Goal: Navigation & Orientation: Find specific page/section

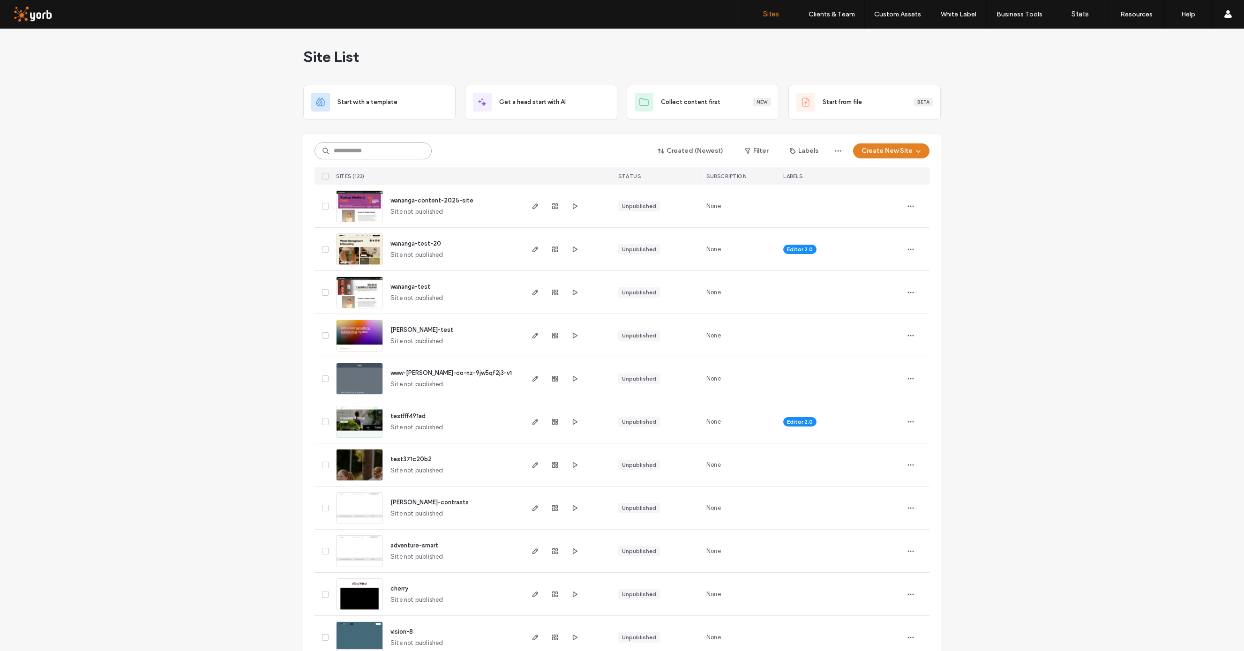
click at [346, 151] on input at bounding box center [373, 151] width 117 height 17
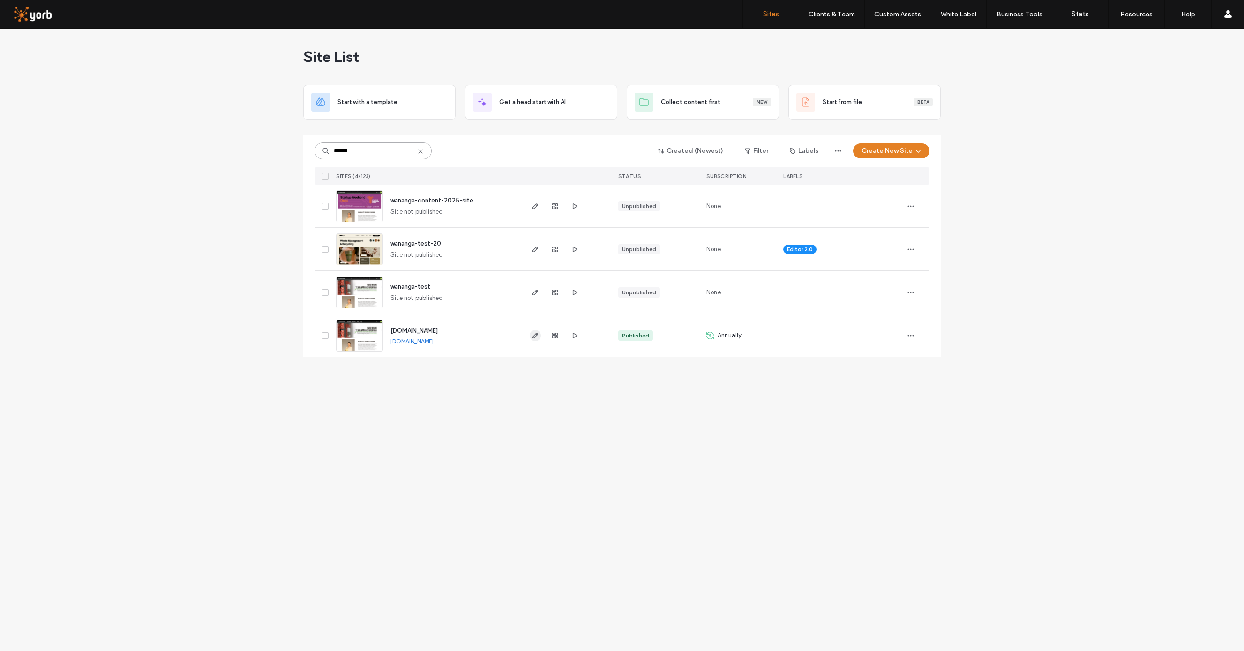
type input "******"
click at [535, 333] on icon "button" at bounding box center [536, 336] width 8 height 8
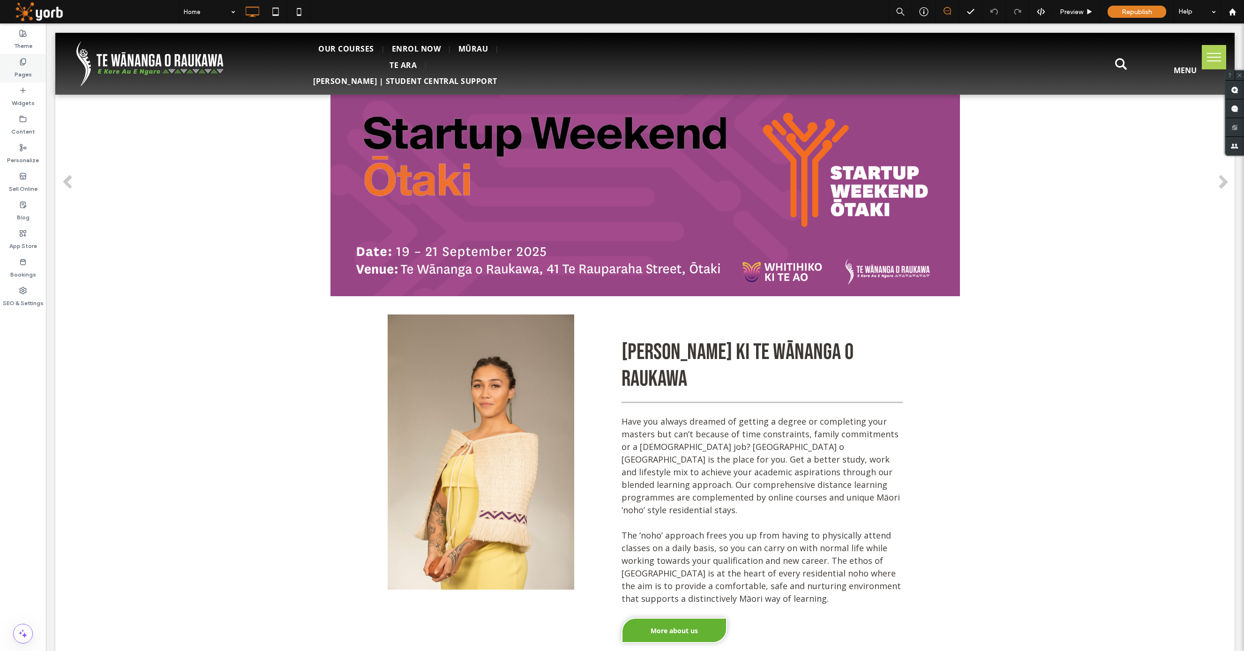
click at [22, 66] on label "Pages" at bounding box center [23, 72] width 17 height 13
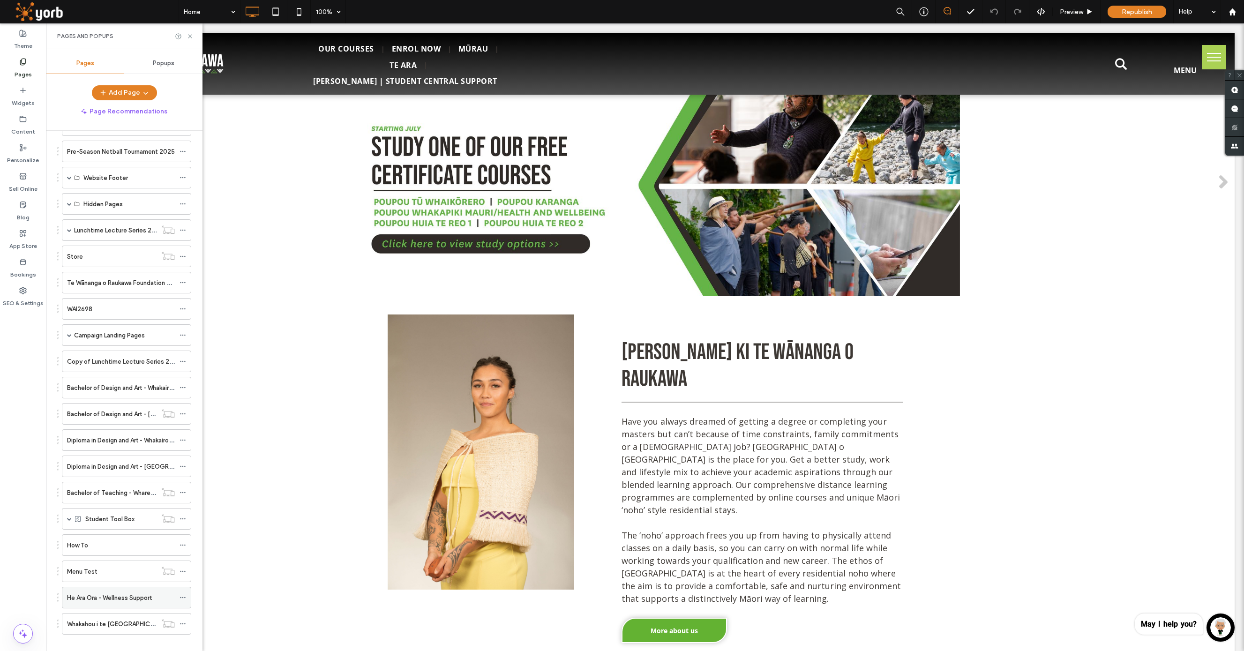
scroll to position [625, 0]
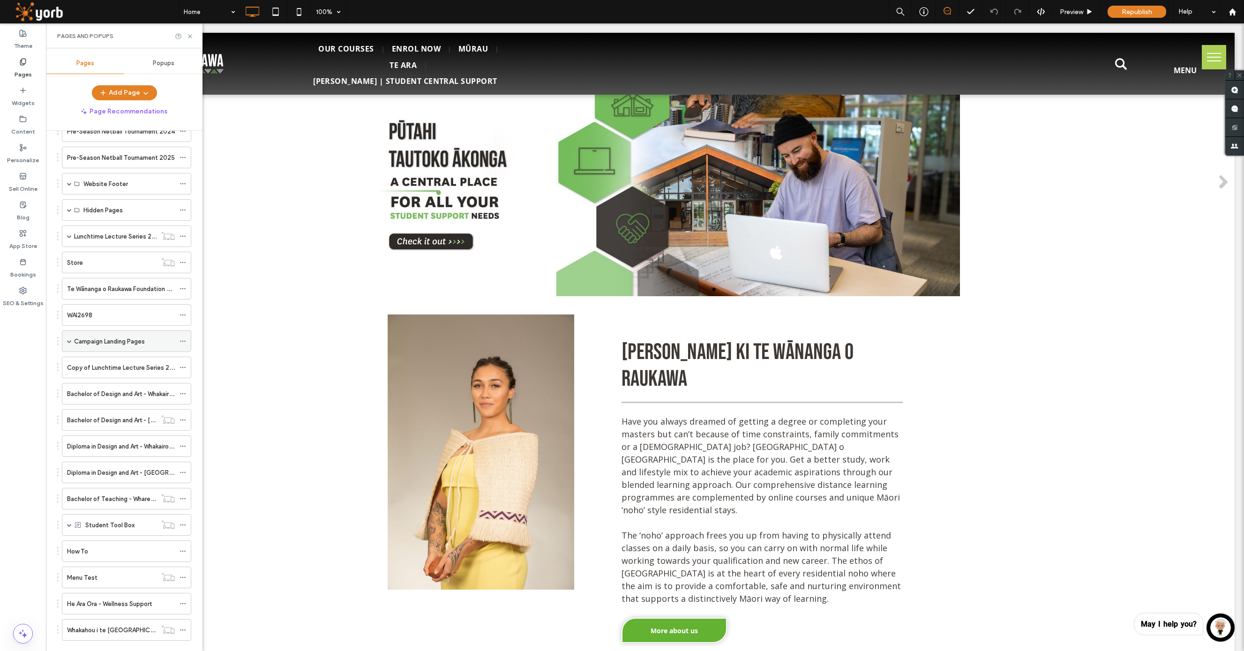
click at [70, 341] on span at bounding box center [69, 341] width 5 height 5
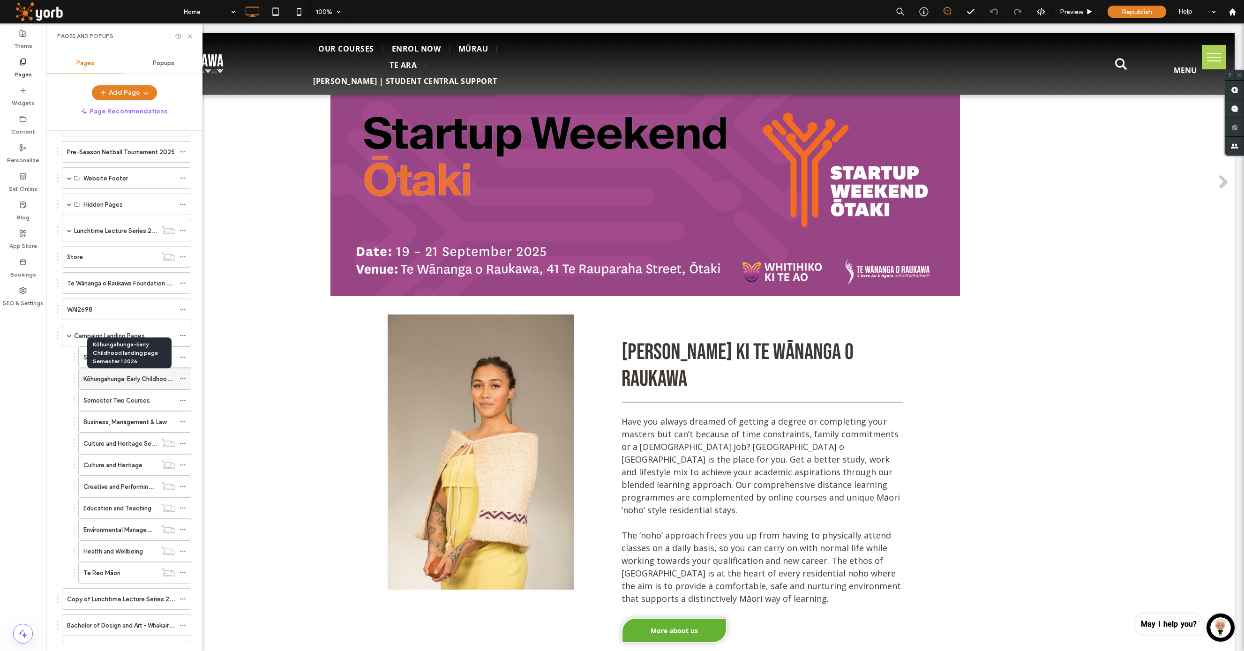
click at [143, 378] on label "Kōhungahunga-Early Childhood landing page Semester 1 2026" at bounding box center [170, 379] width 175 height 16
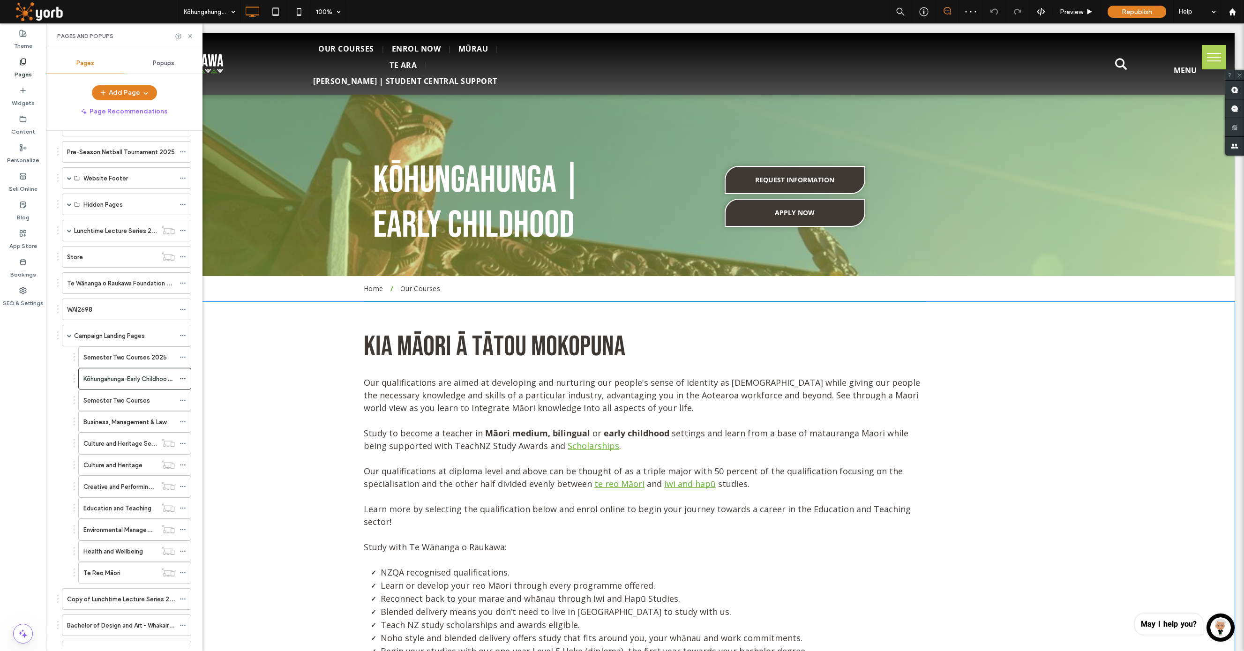
scroll to position [6, 0]
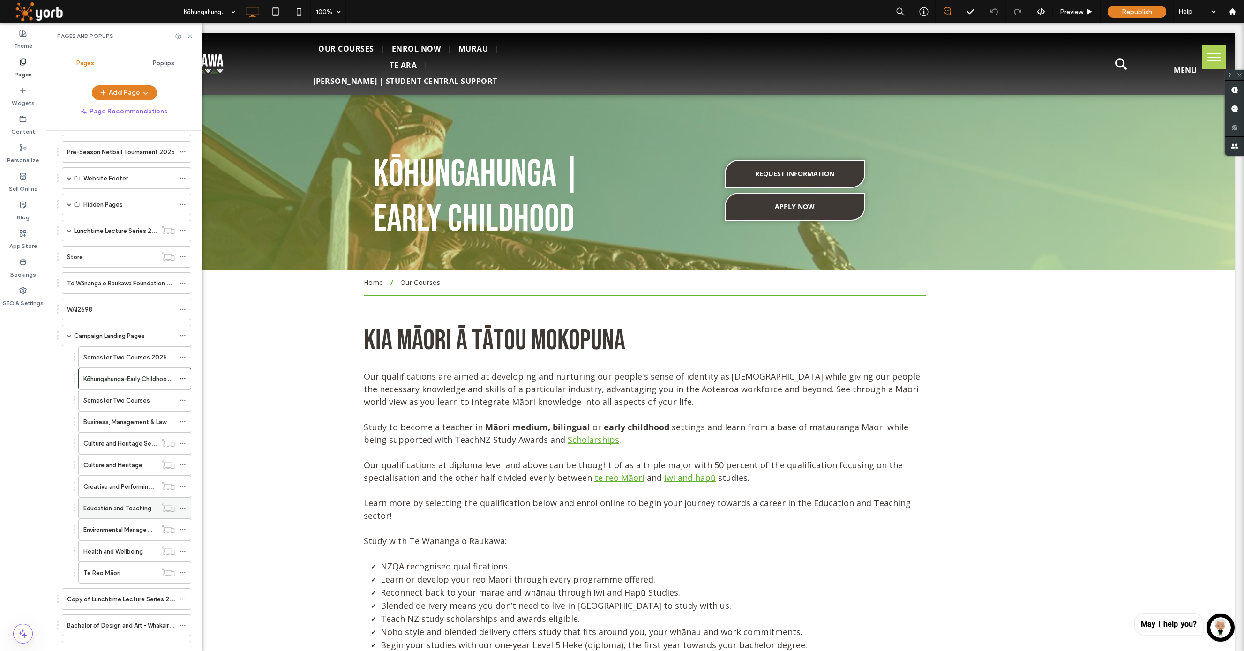
click at [124, 507] on label "Education and Teaching" at bounding box center [117, 508] width 68 height 16
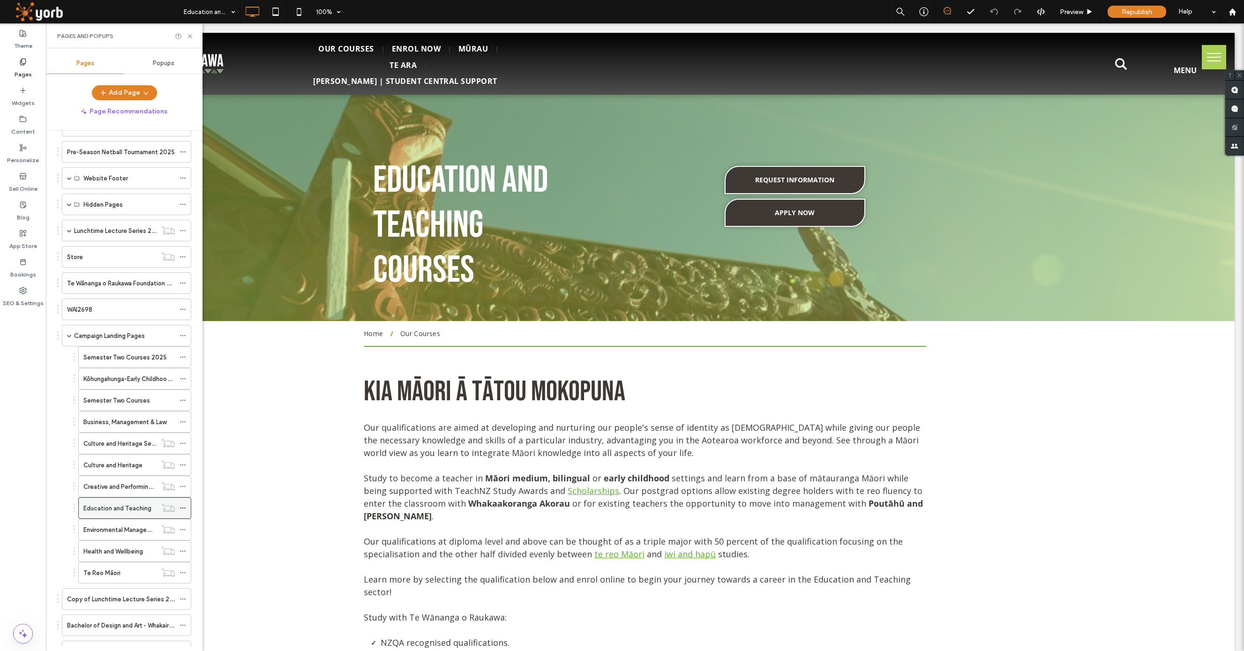
scroll to position [0, 0]
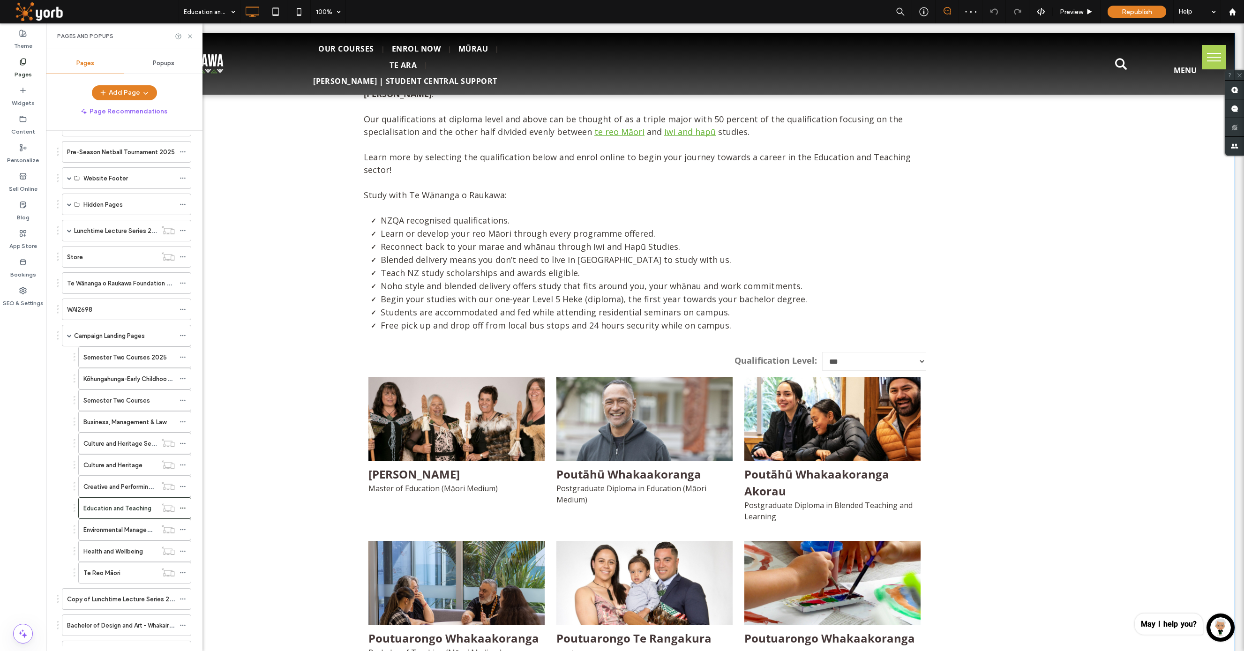
scroll to position [586, 0]
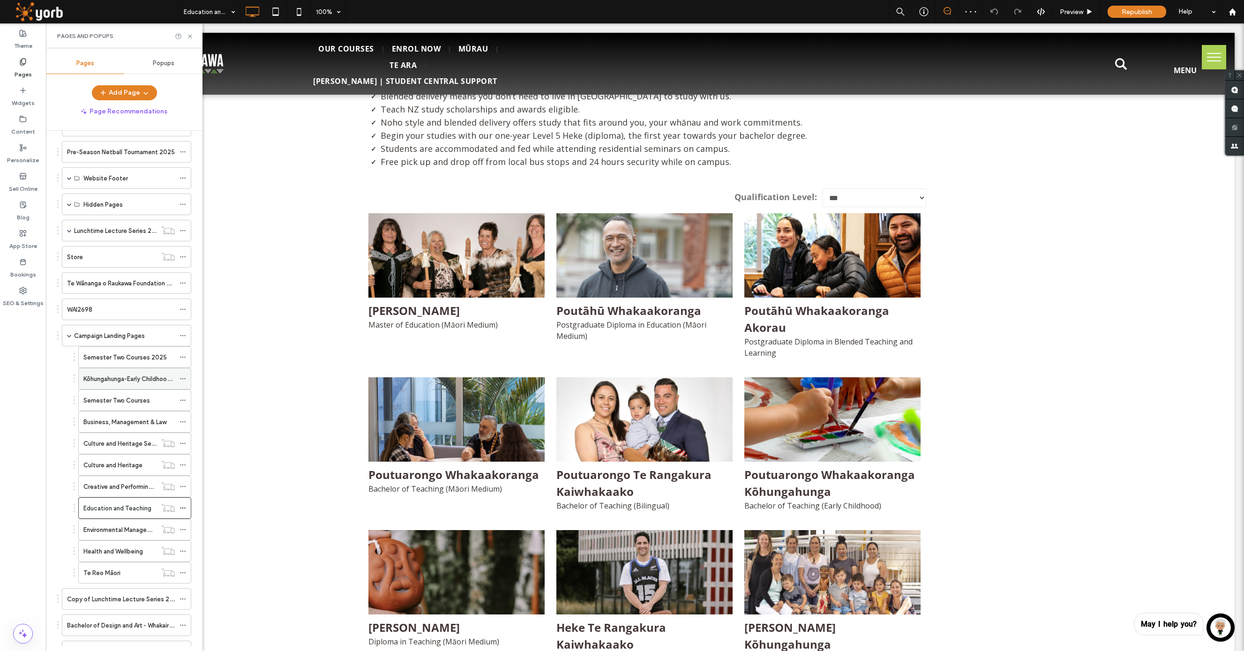
click at [124, 377] on label "Kōhungahunga-Early Childhood landing page Semester 1 2026" at bounding box center [170, 379] width 175 height 16
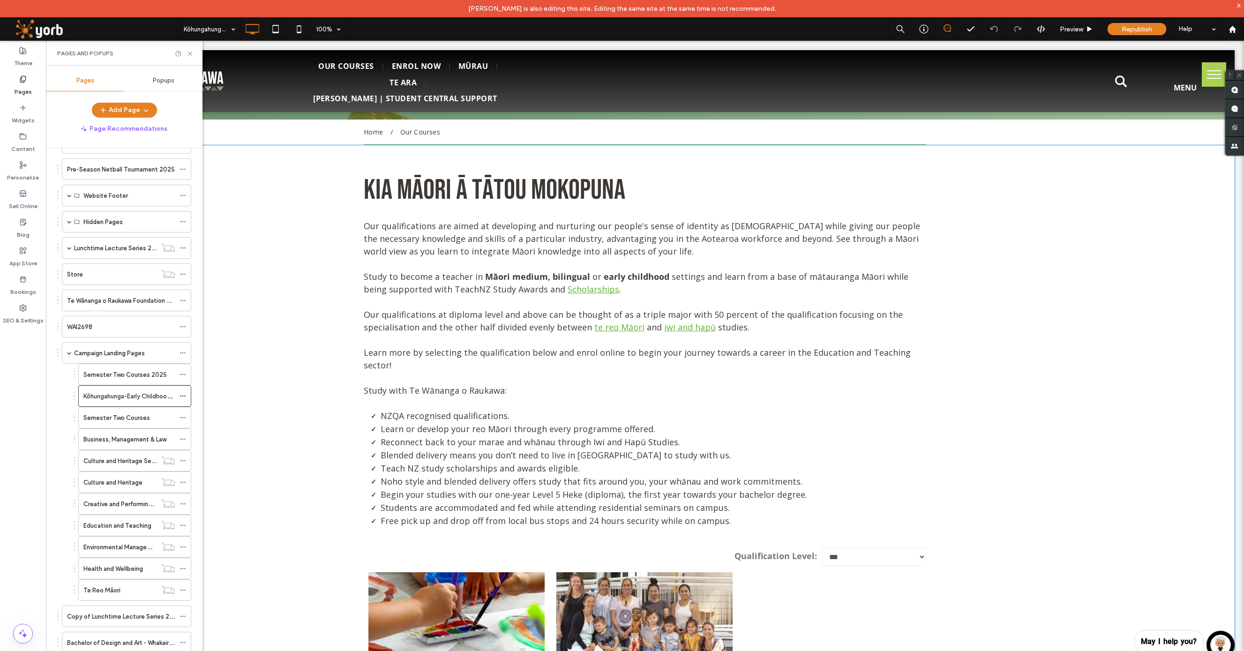
scroll to position [239, 0]
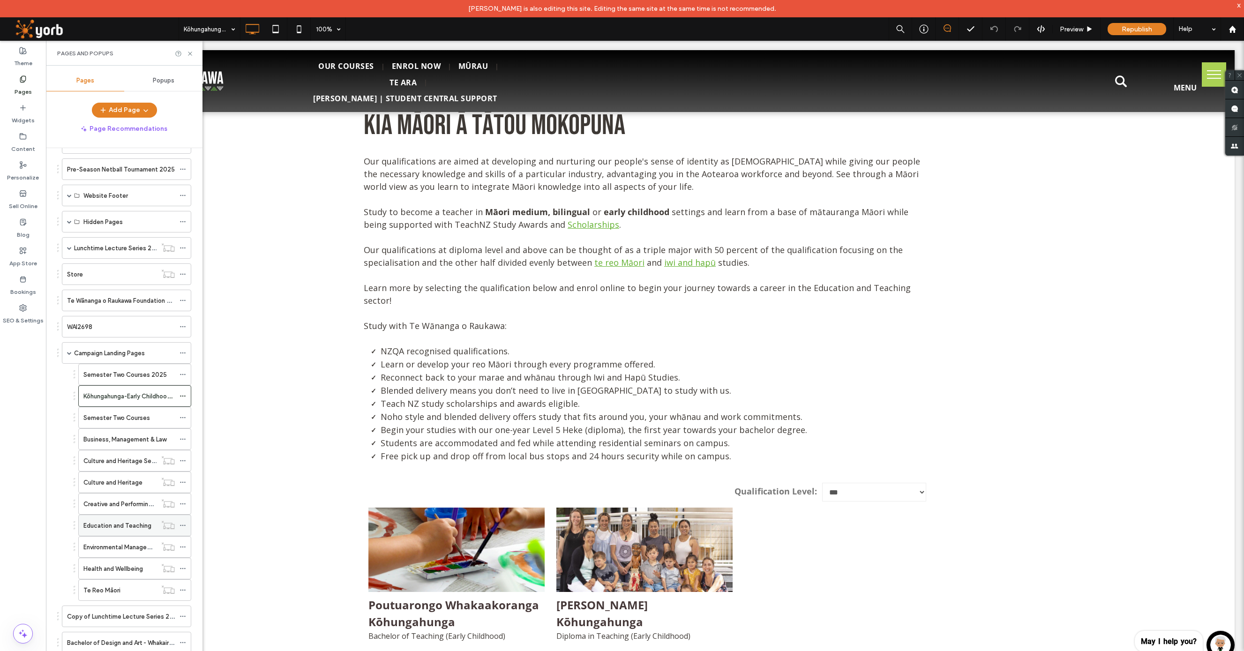
click at [121, 521] on label "Education and Teaching" at bounding box center [117, 526] width 68 height 16
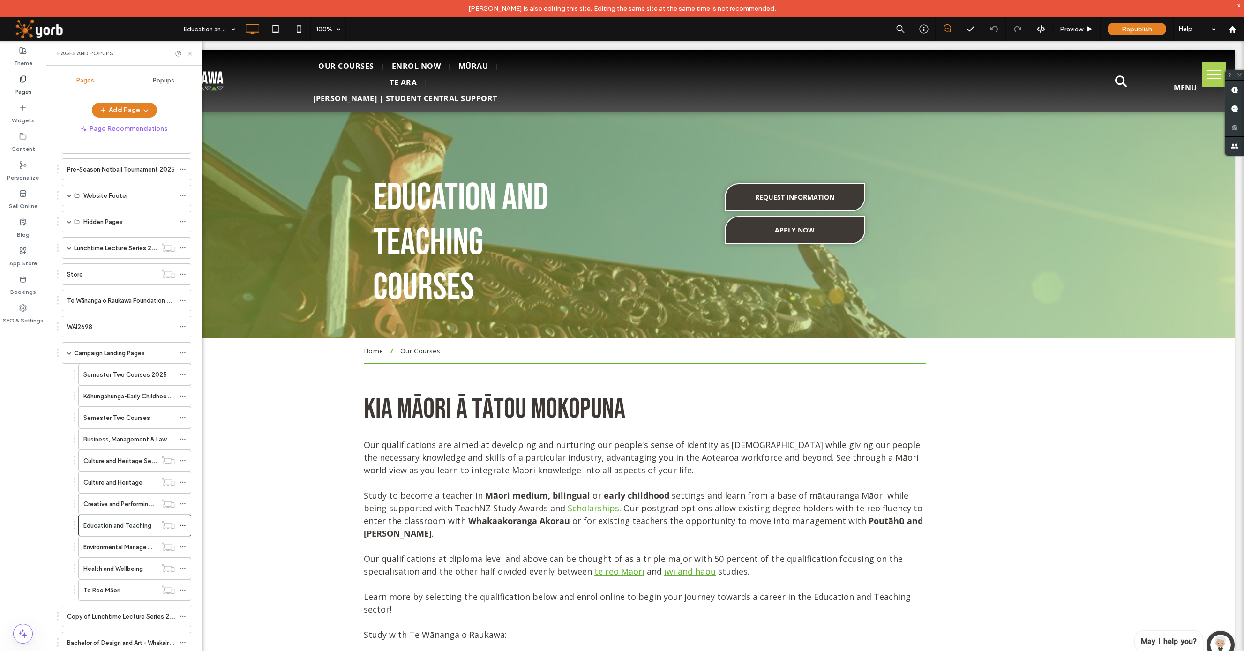
scroll to position [6, 0]
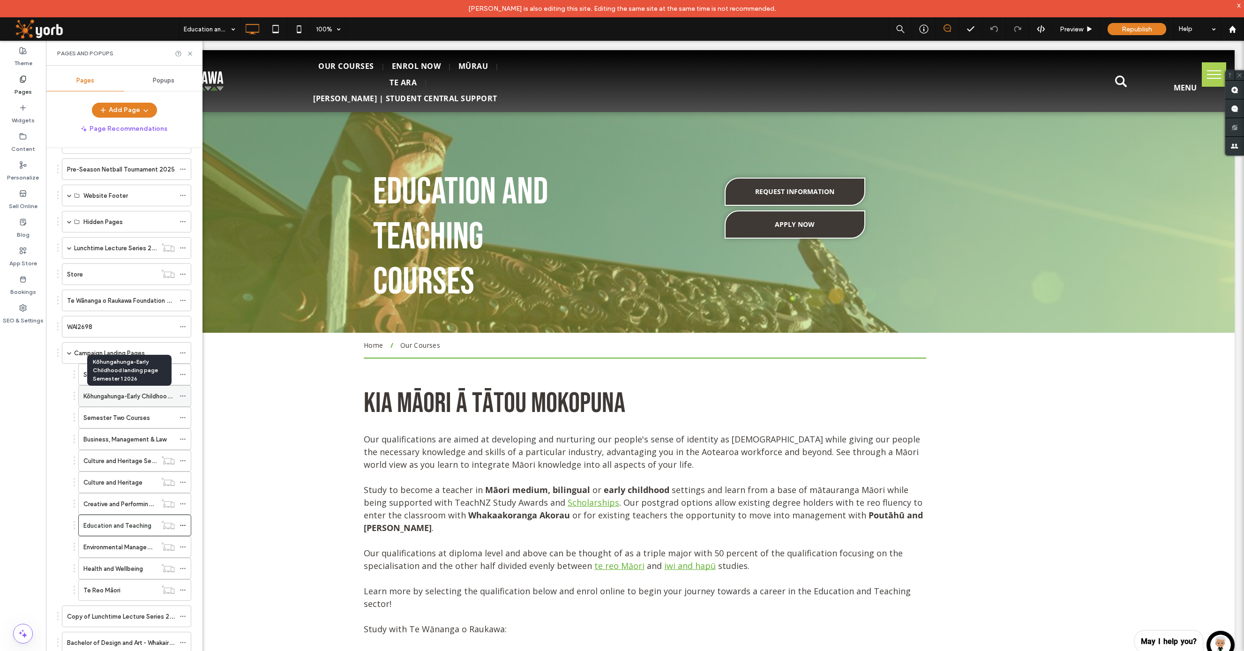
click at [125, 397] on label "Kōhungahunga-Early Childhood landing page Semester 1 2026" at bounding box center [170, 396] width 175 height 16
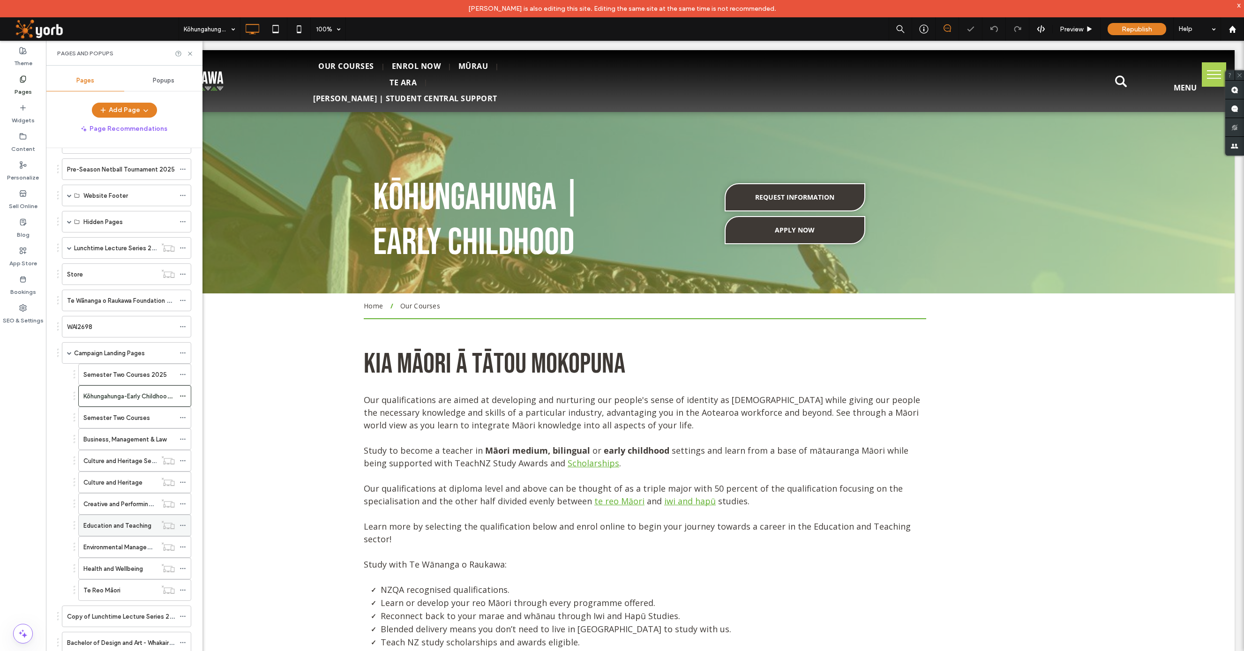
click at [129, 524] on label "Education and Teaching" at bounding box center [117, 526] width 68 height 16
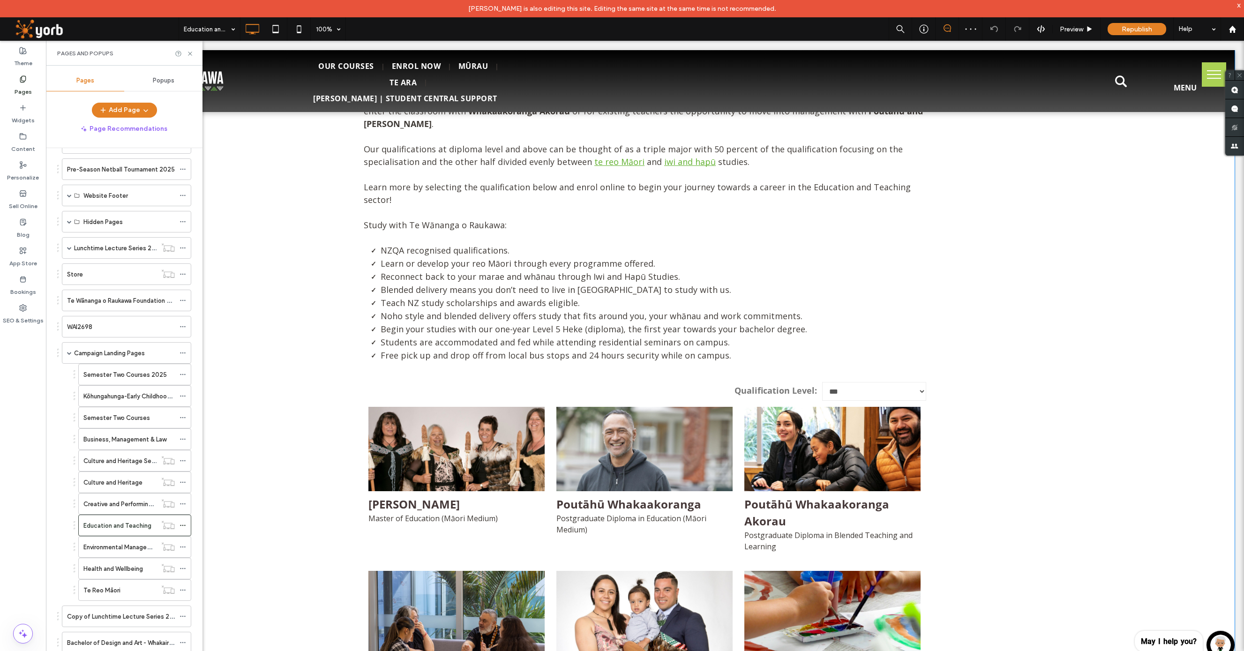
scroll to position [470, 0]
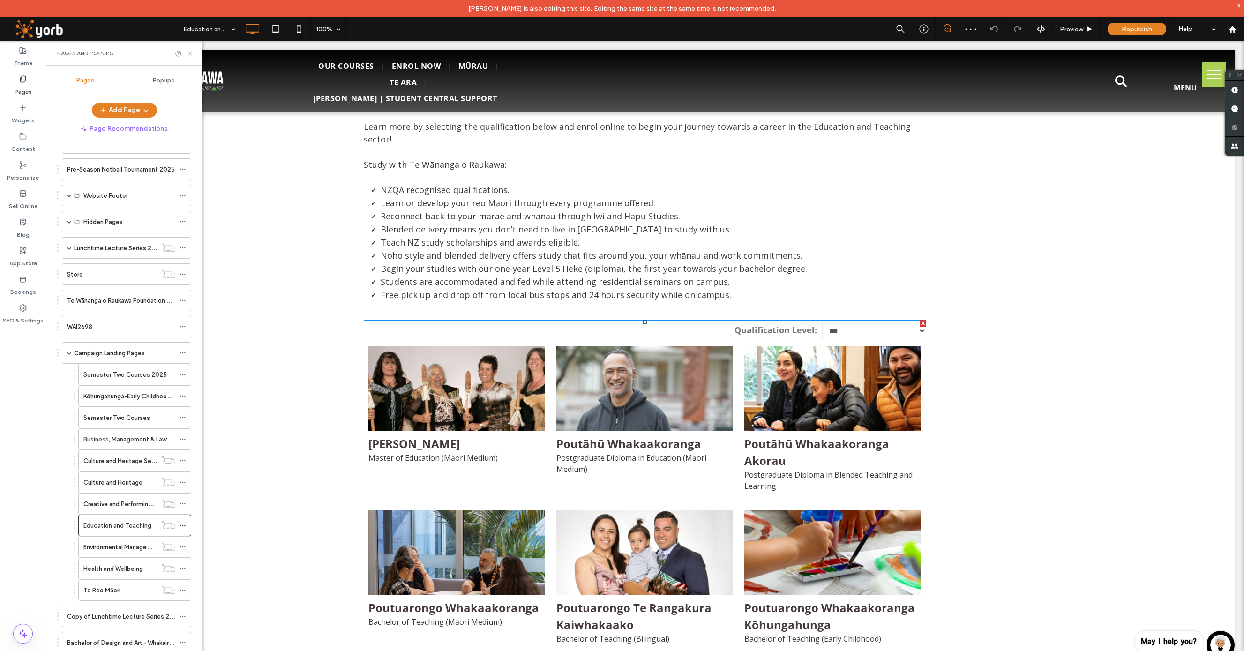
click at [509, 425] on span at bounding box center [645, 565] width 563 height 491
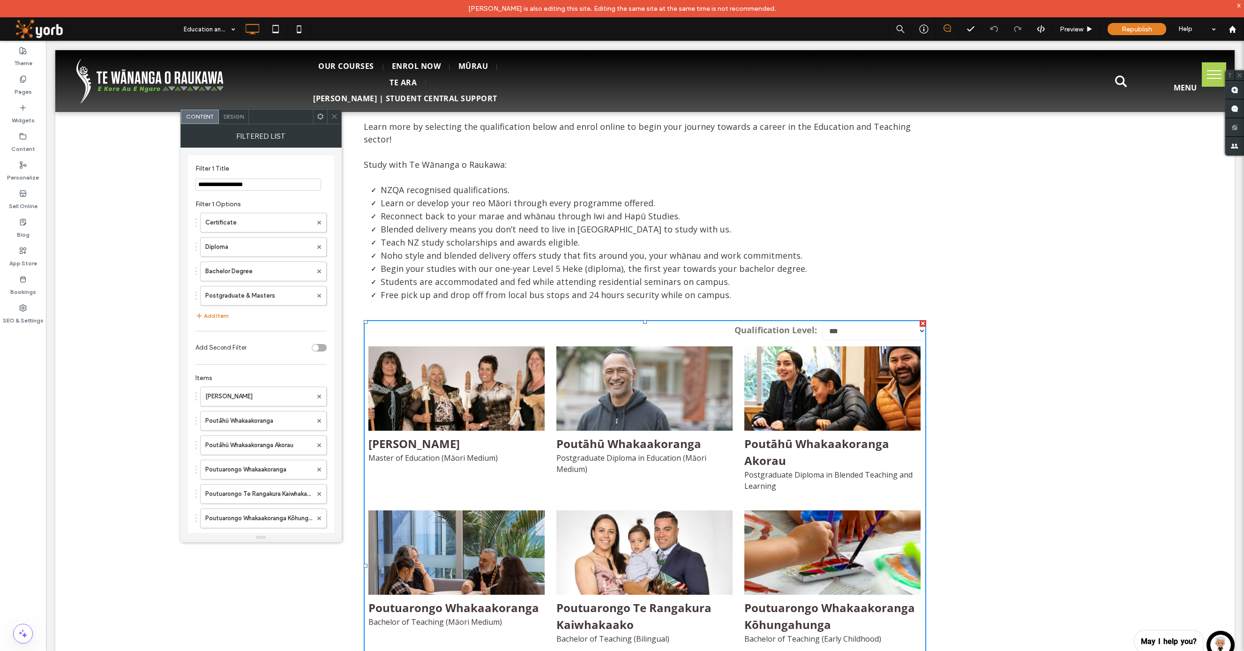
click at [334, 116] on use at bounding box center [334, 116] width 5 height 5
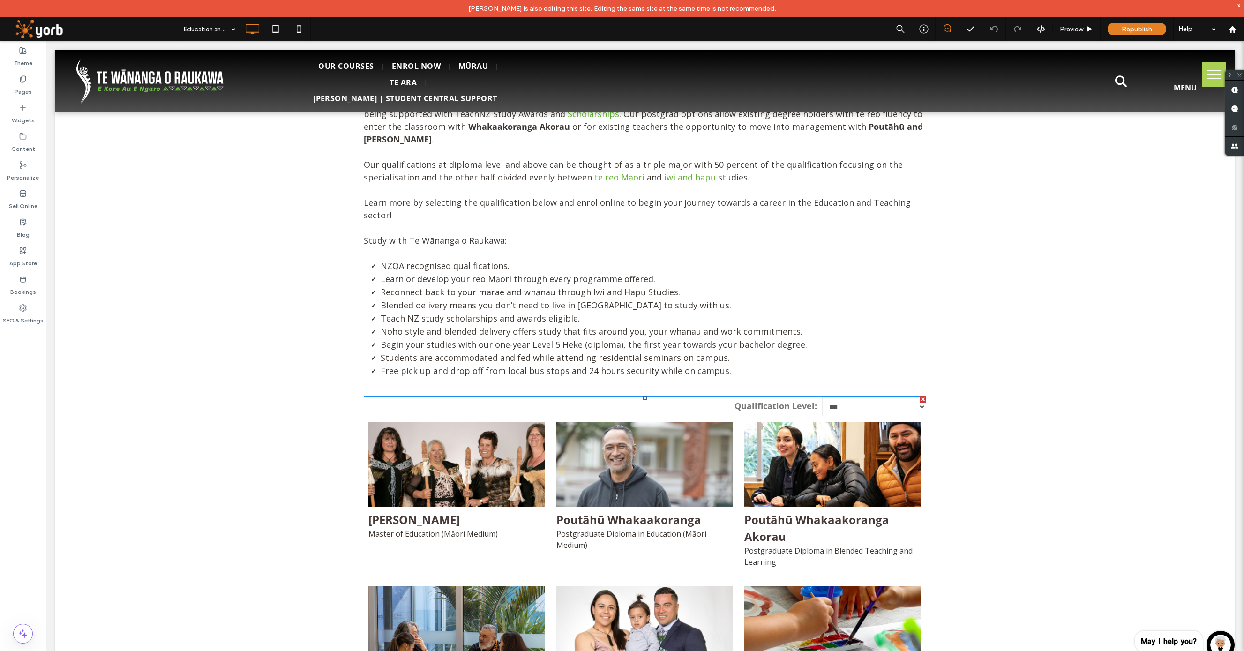
scroll to position [558, 0]
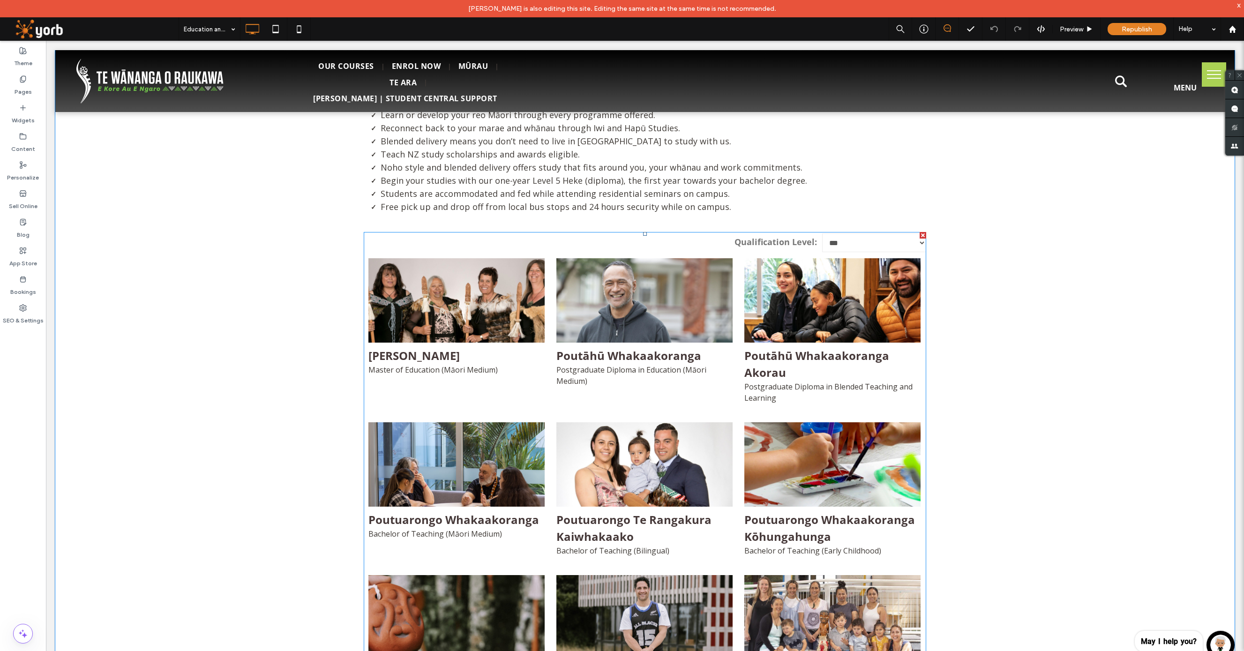
click at [535, 348] on span at bounding box center [645, 477] width 563 height 491
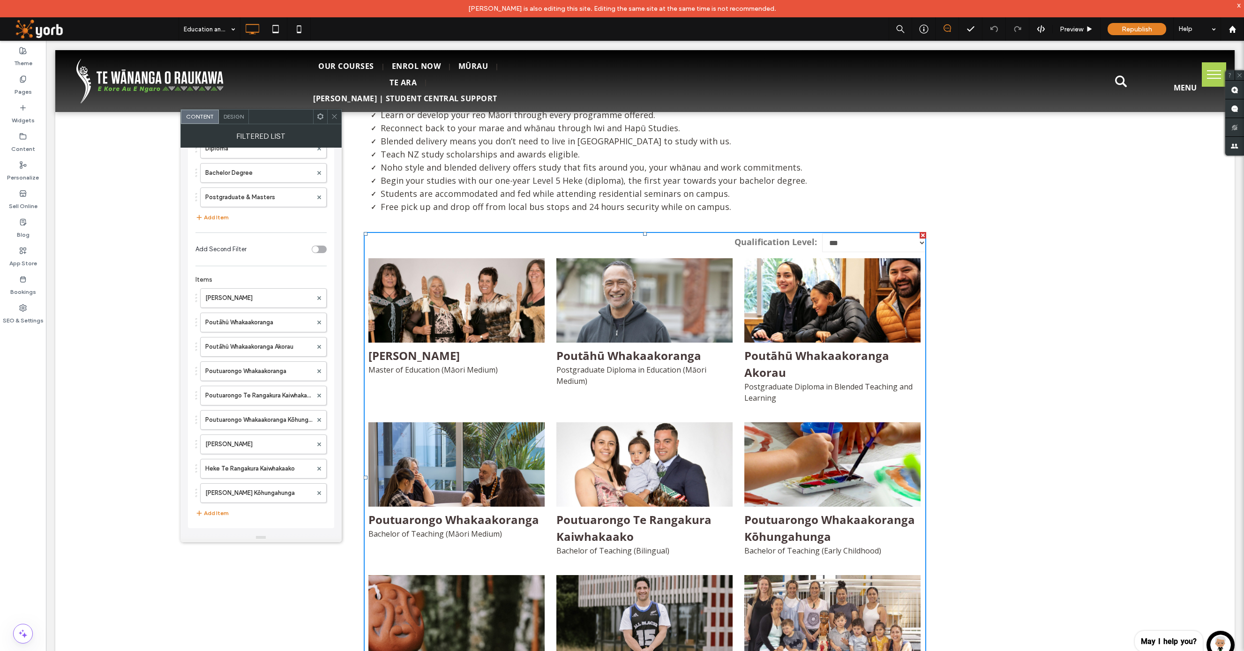
scroll to position [0, 0]
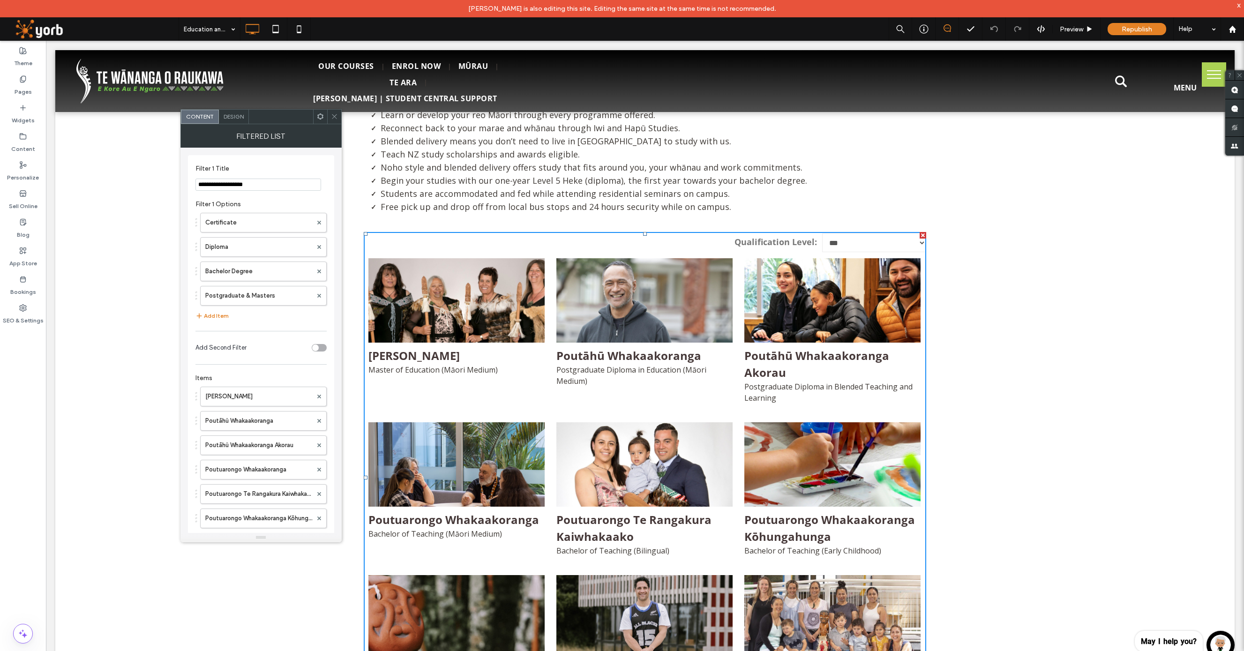
click at [332, 114] on use at bounding box center [334, 116] width 5 height 5
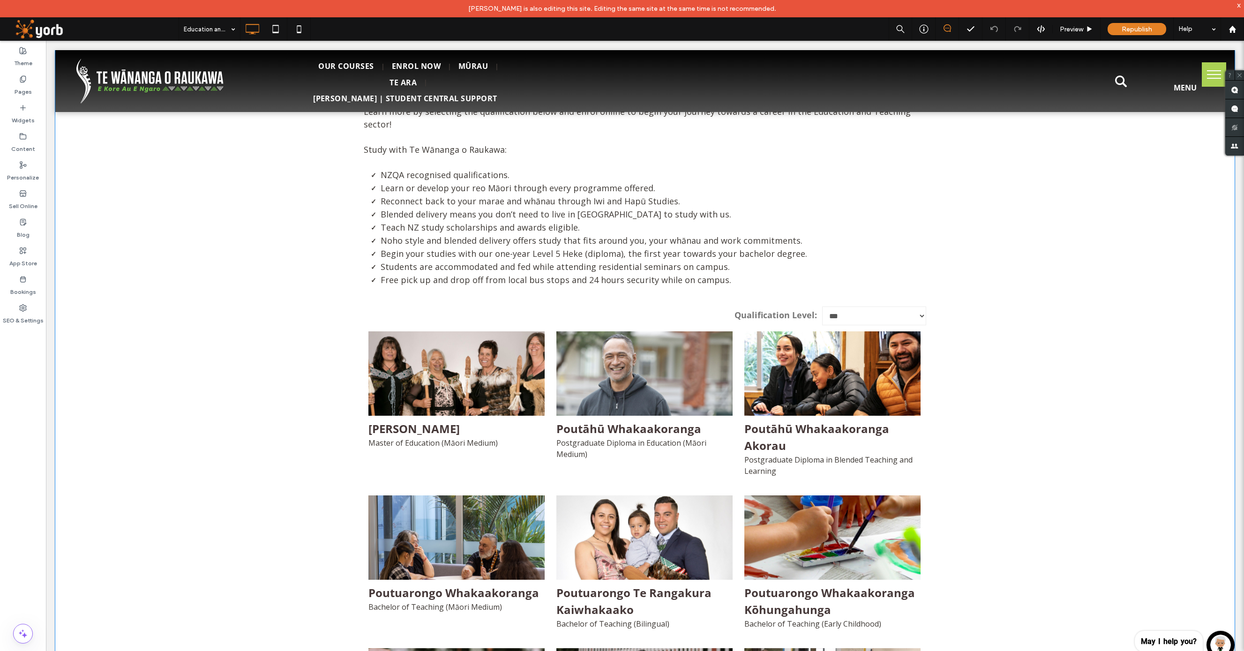
scroll to position [274, 0]
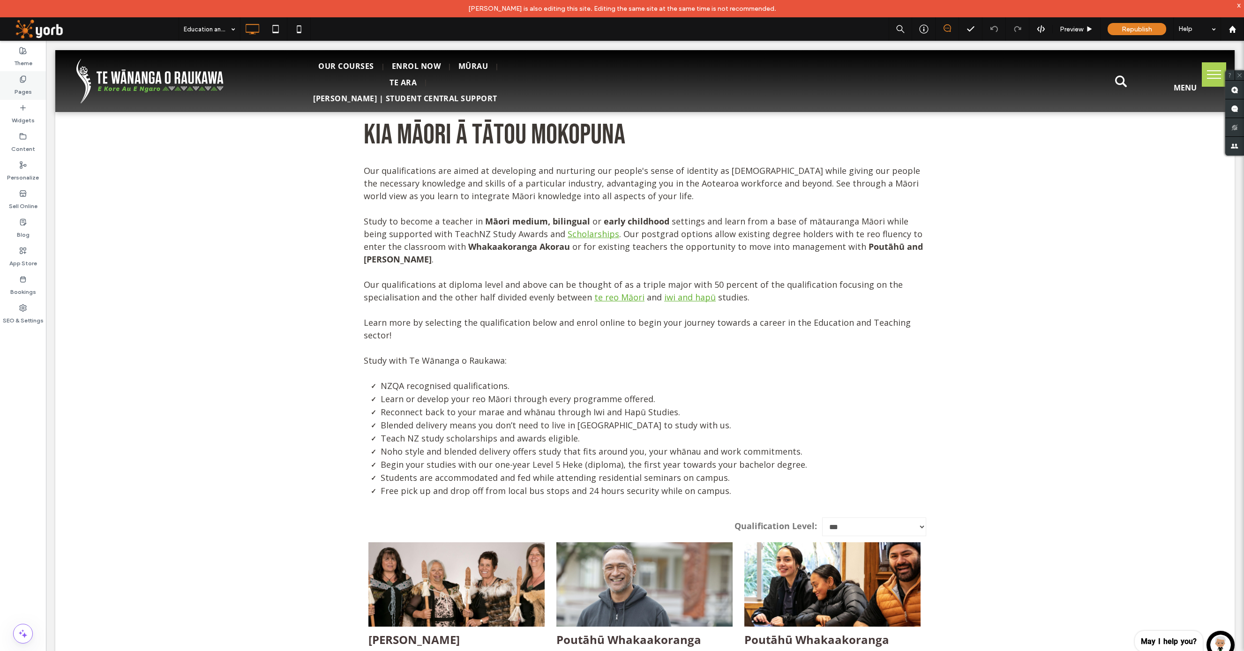
click at [20, 83] on label "Pages" at bounding box center [23, 89] width 17 height 13
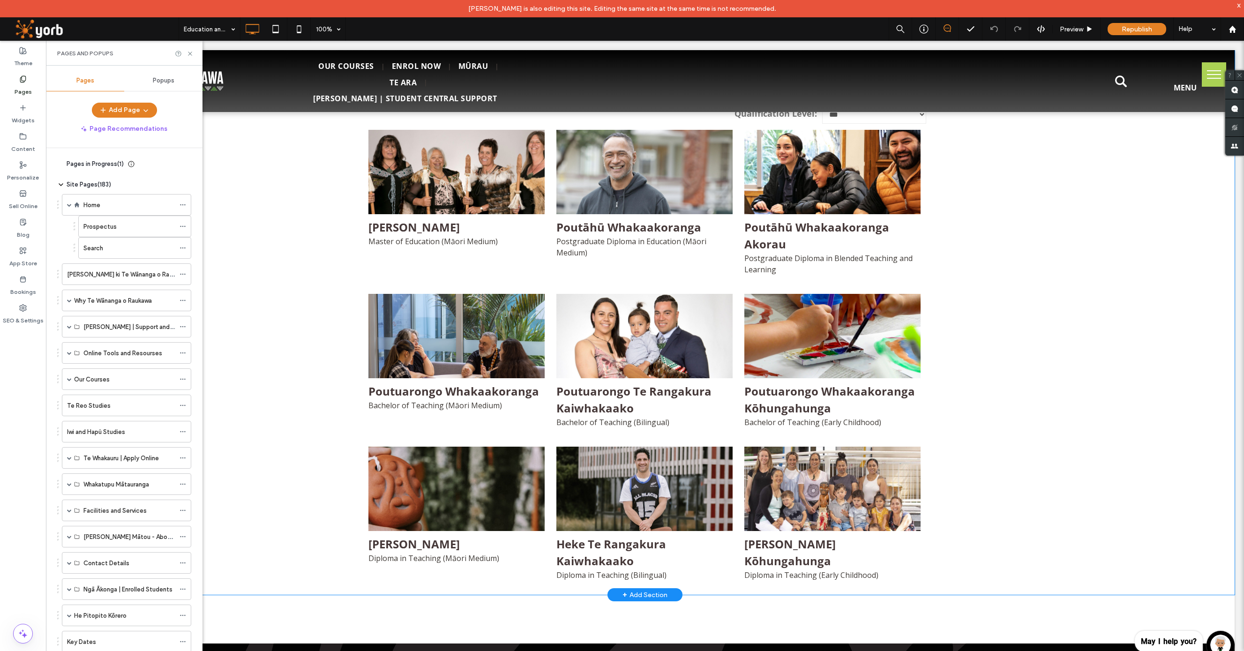
scroll to position [639, 0]
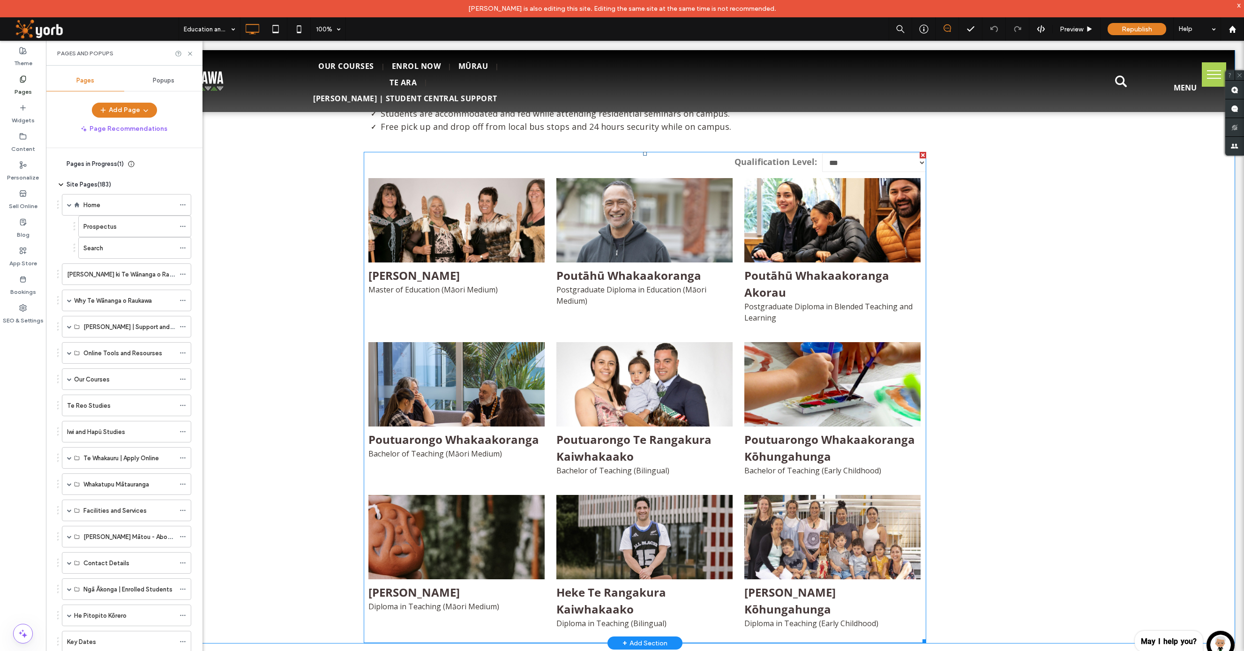
click at [534, 304] on span at bounding box center [645, 397] width 563 height 491
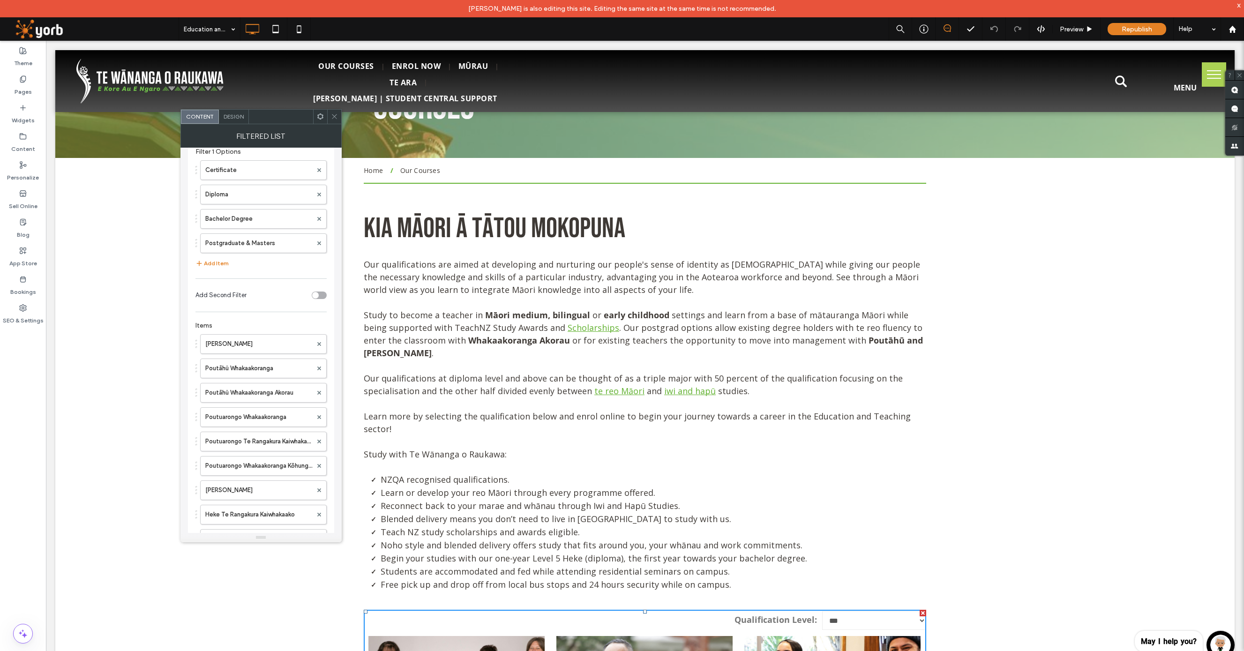
scroll to position [0, 0]
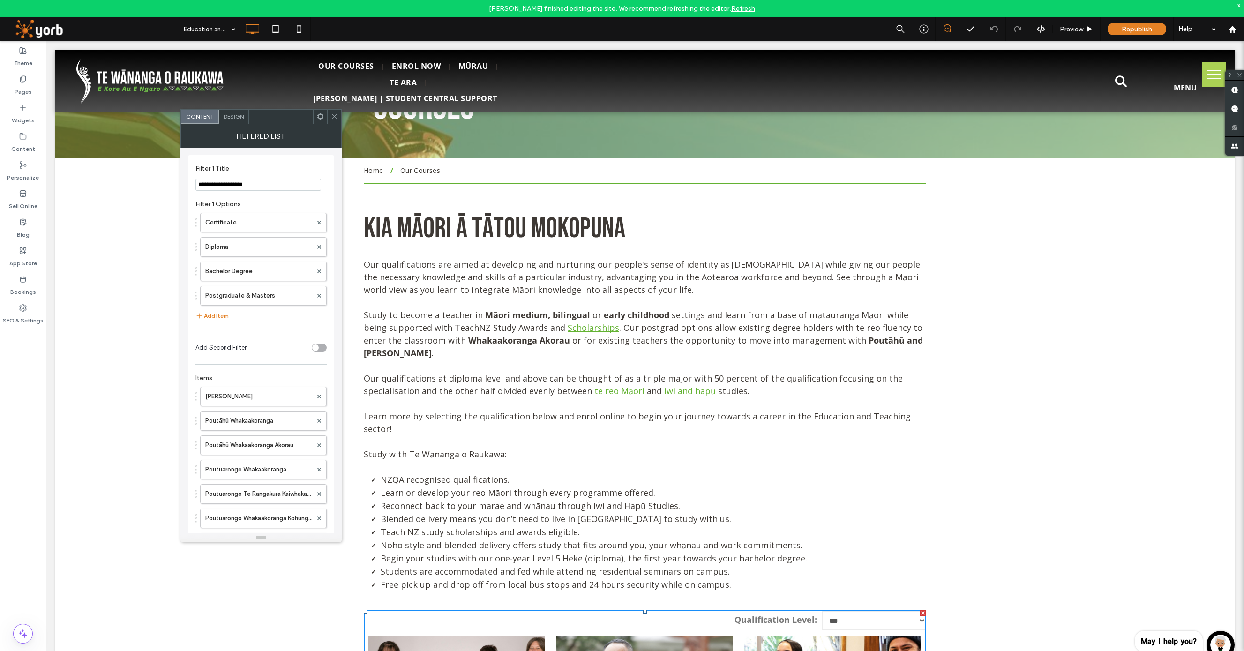
click at [335, 114] on icon at bounding box center [334, 116] width 7 height 7
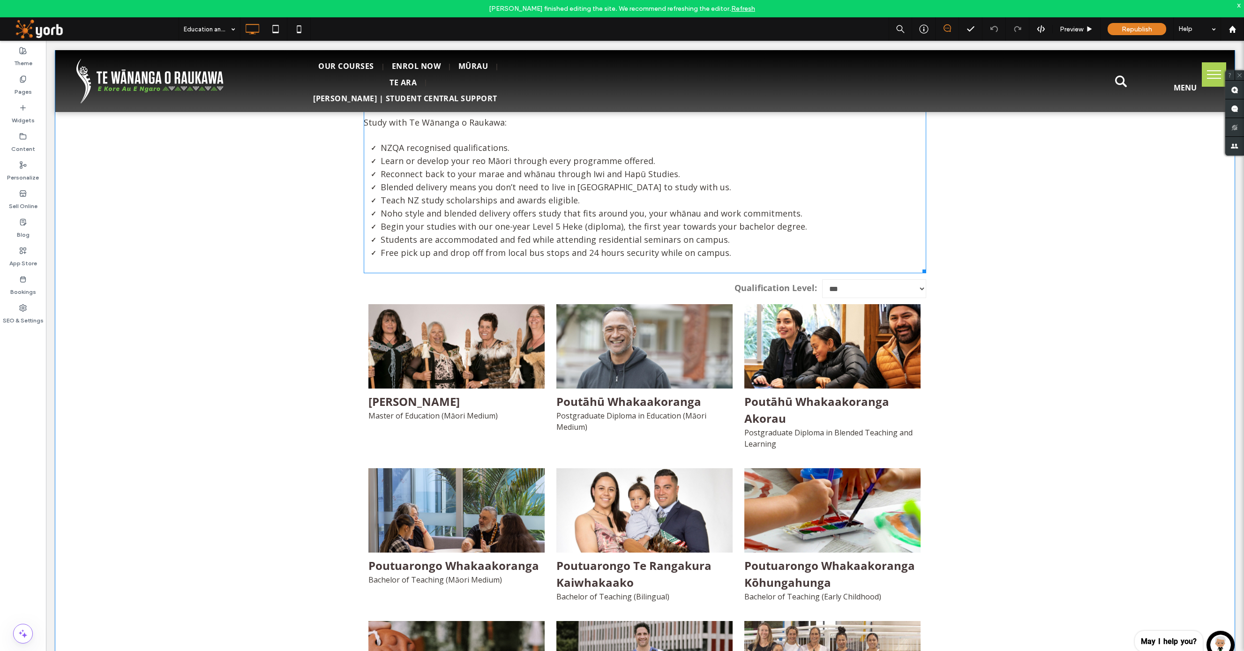
scroll to position [561, 0]
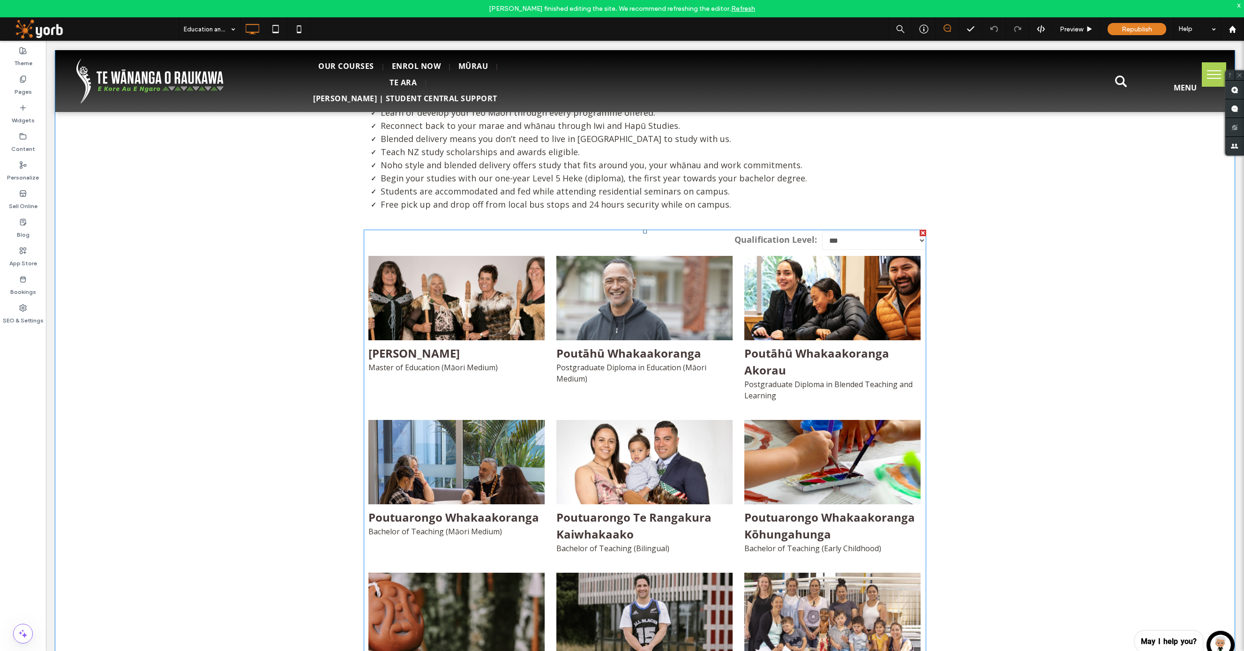
click at [540, 378] on span at bounding box center [645, 475] width 563 height 491
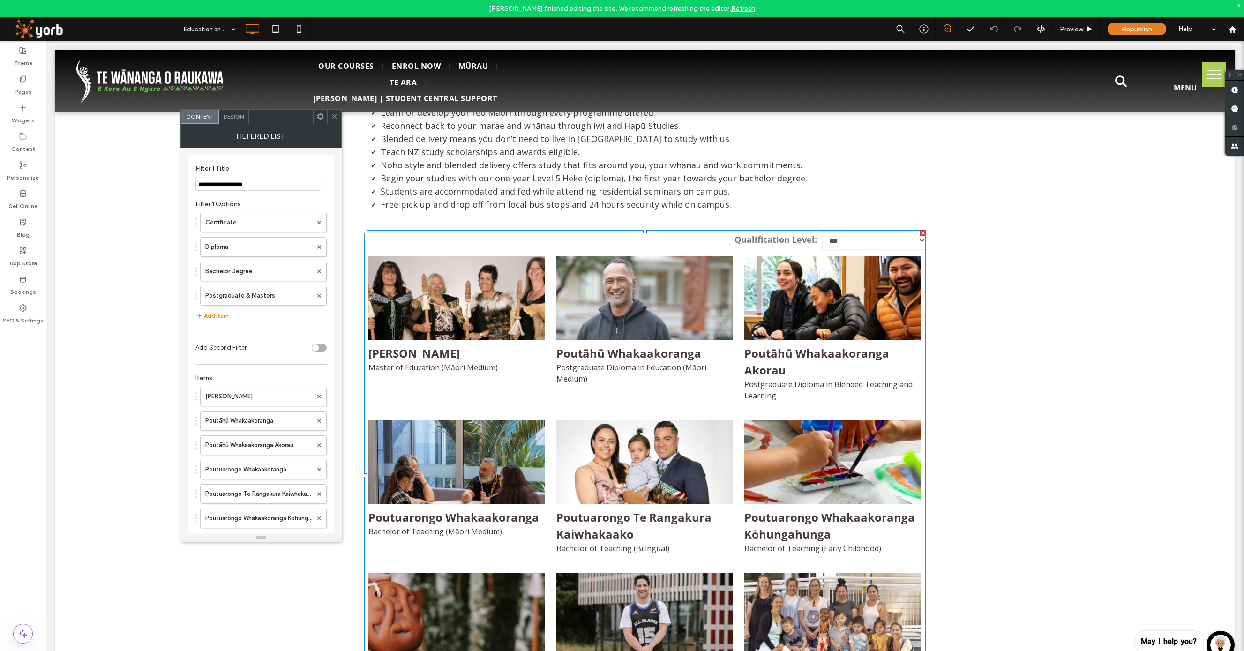
scroll to position [99, 0]
